Goal: Navigation & Orientation: Understand site structure

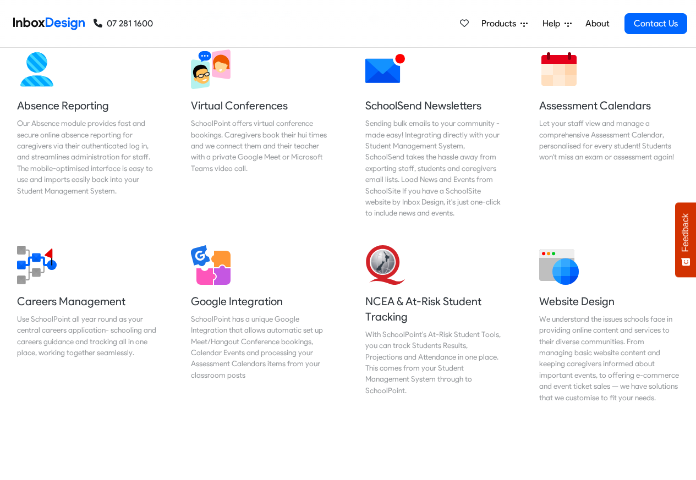
scroll to position [990, 0]
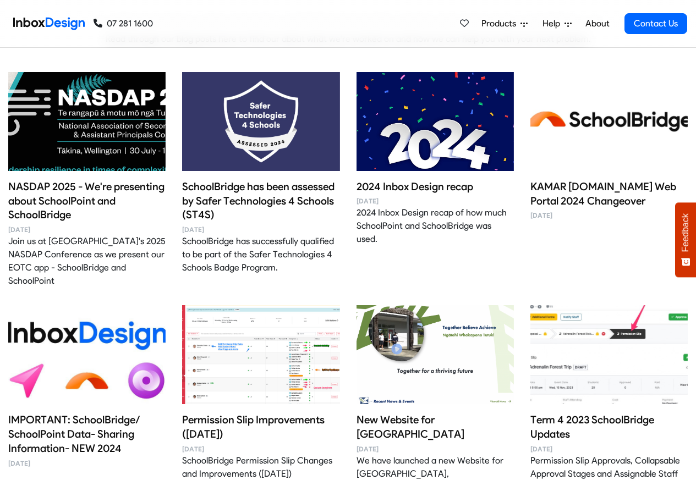
scroll to position [330, 0]
